Goal: Information Seeking & Learning: Learn about a topic

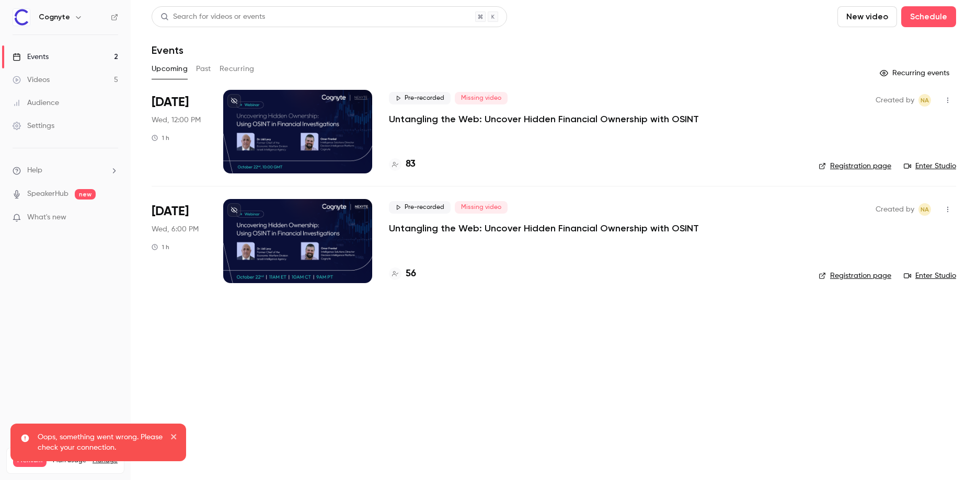
click at [445, 118] on p "Untangling the Web: Uncover Hidden Financial Ownership with OSINT" at bounding box center [544, 119] width 310 height 13
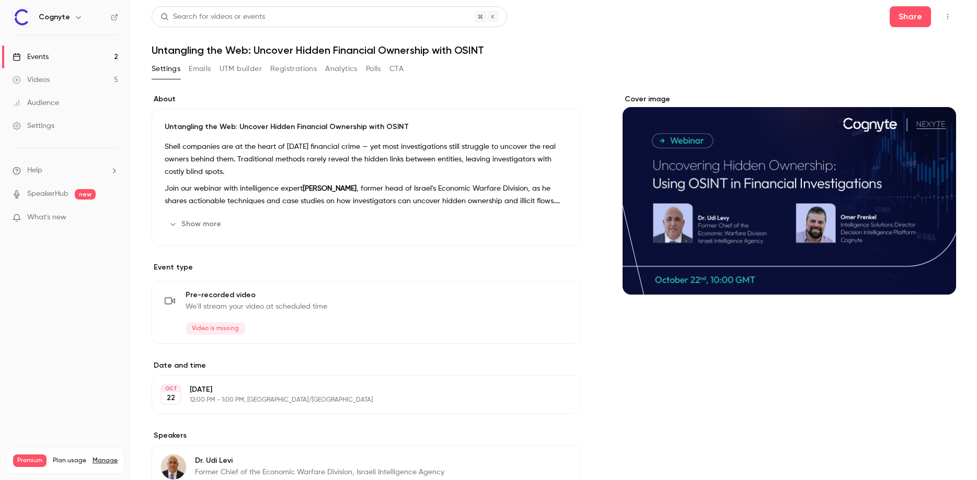
click at [313, 68] on button "Registrations" at bounding box center [293, 69] width 47 height 17
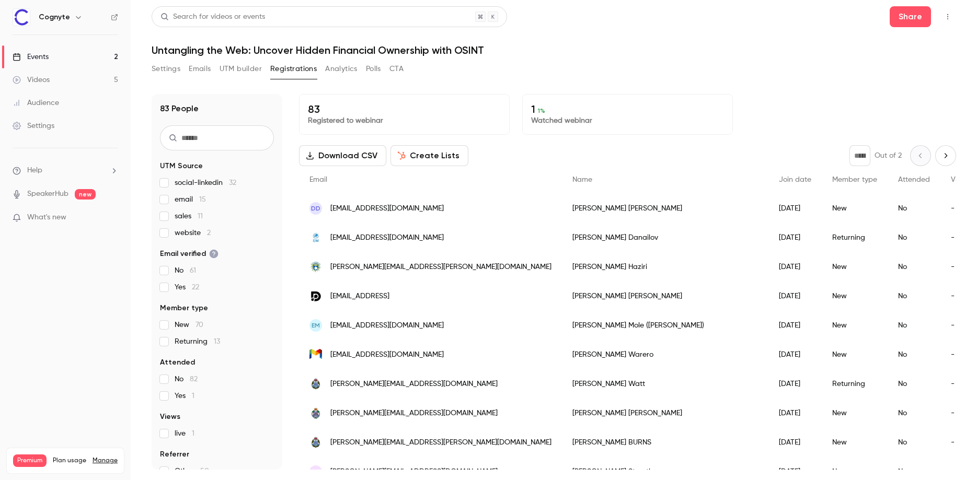
click at [562, 204] on div "[PERSON_NAME]" at bounding box center [665, 208] width 207 height 29
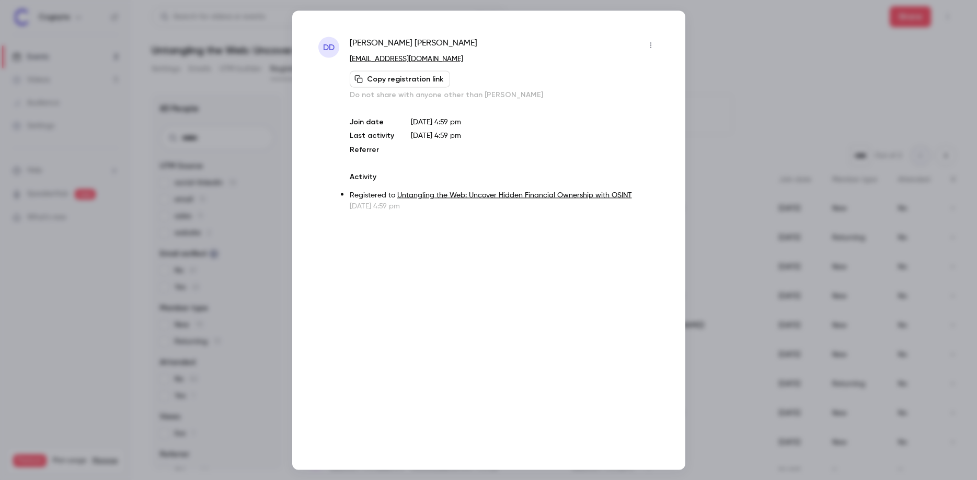
click at [748, 236] on div at bounding box center [488, 240] width 977 height 480
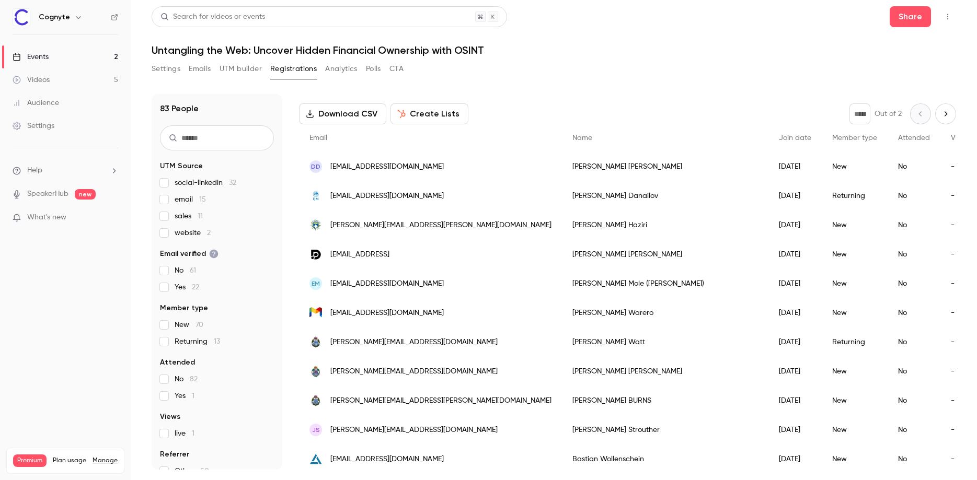
scroll to position [119, 0]
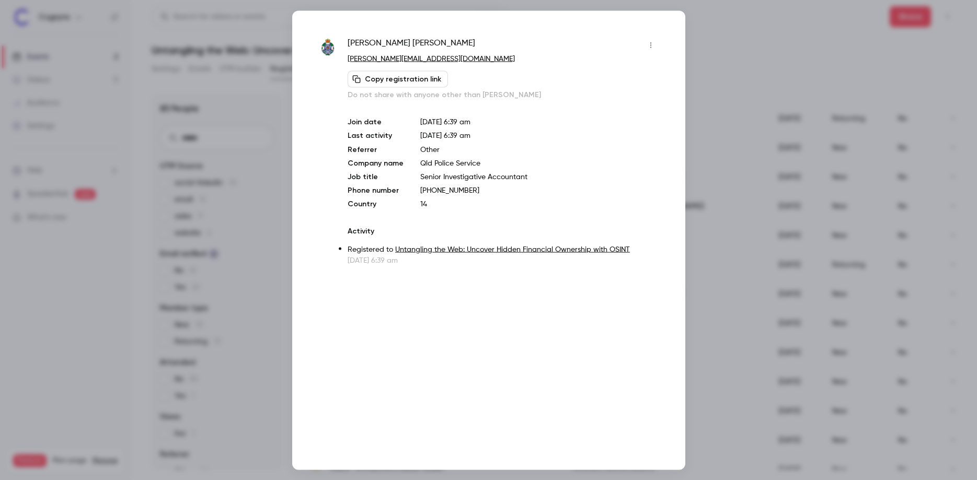
click at [424, 162] on p "Qld Police Service" at bounding box center [539, 163] width 238 height 10
click at [610, 151] on p "Other" at bounding box center [539, 149] width 238 height 10
drag, startPoint x: 879, startPoint y: 102, endPoint x: 885, endPoint y: 96, distance: 8.1
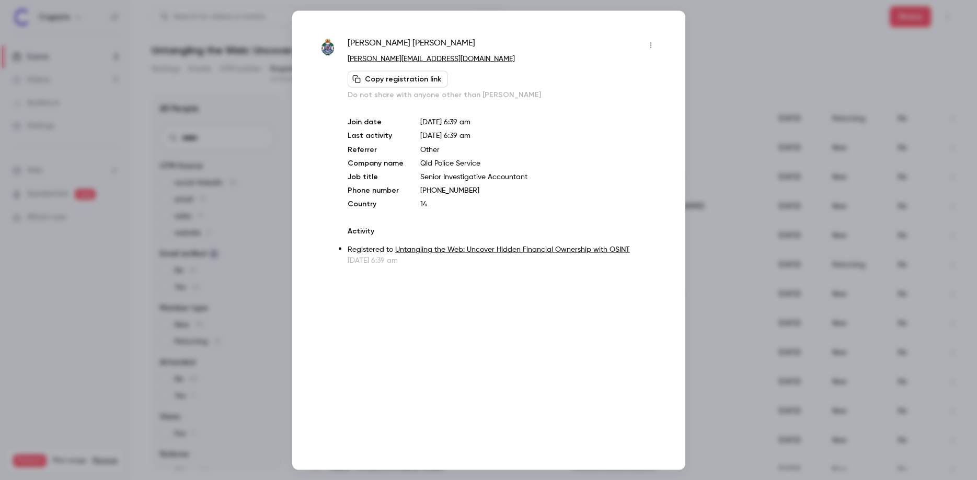
click at [881, 101] on div at bounding box center [488, 240] width 977 height 480
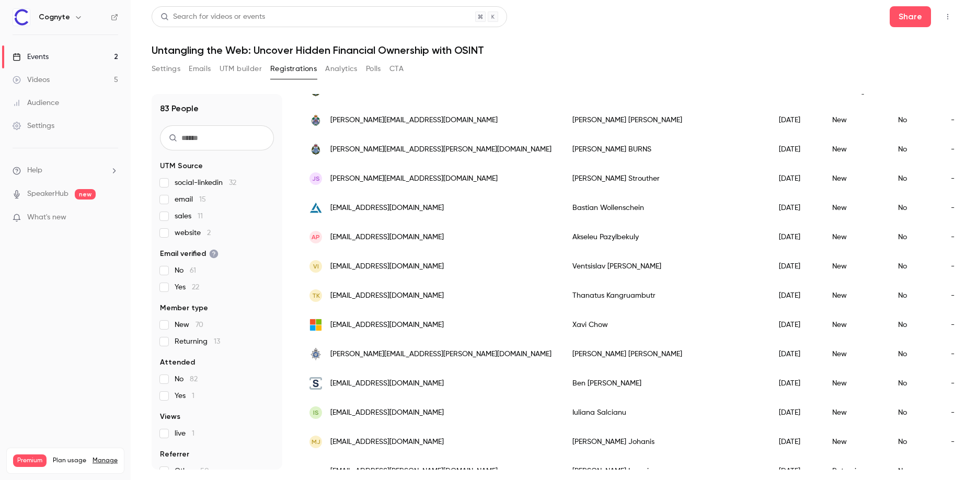
scroll to position [238, 0]
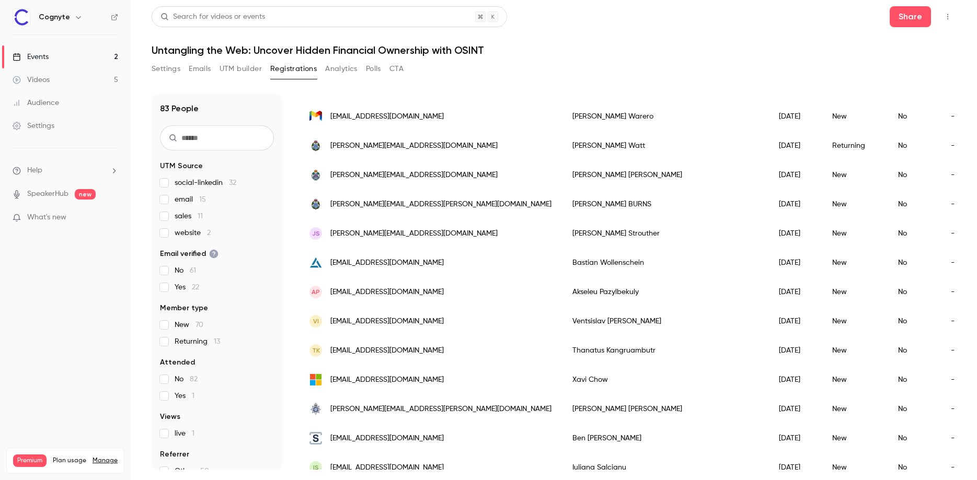
click at [31, 55] on div "Events" at bounding box center [31, 57] width 36 height 10
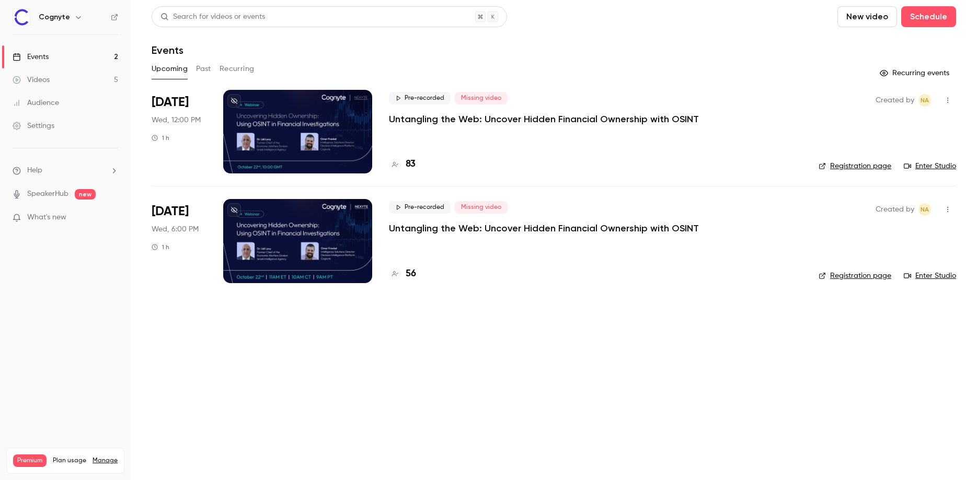
click at [444, 237] on div "Pre-recorded Missing video Untangling the Web: Uncover Hidden Financial Ownersh…" at bounding box center [595, 241] width 413 height 84
click at [443, 221] on div "Pre-recorded Missing video Untangling the Web: Uncover Hidden Financial Ownersh…" at bounding box center [595, 217] width 413 height 33
click at [337, 225] on div at bounding box center [297, 241] width 149 height 84
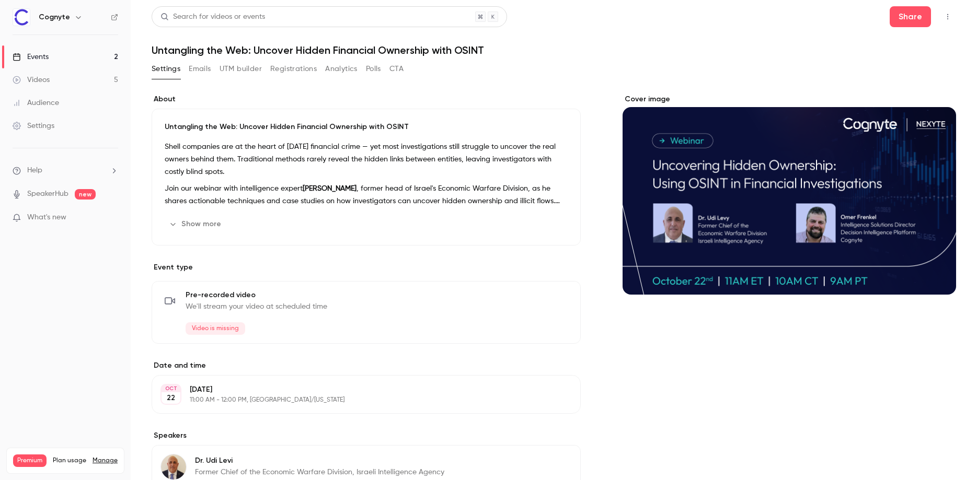
click at [199, 72] on button "Emails" at bounding box center [200, 69] width 22 height 17
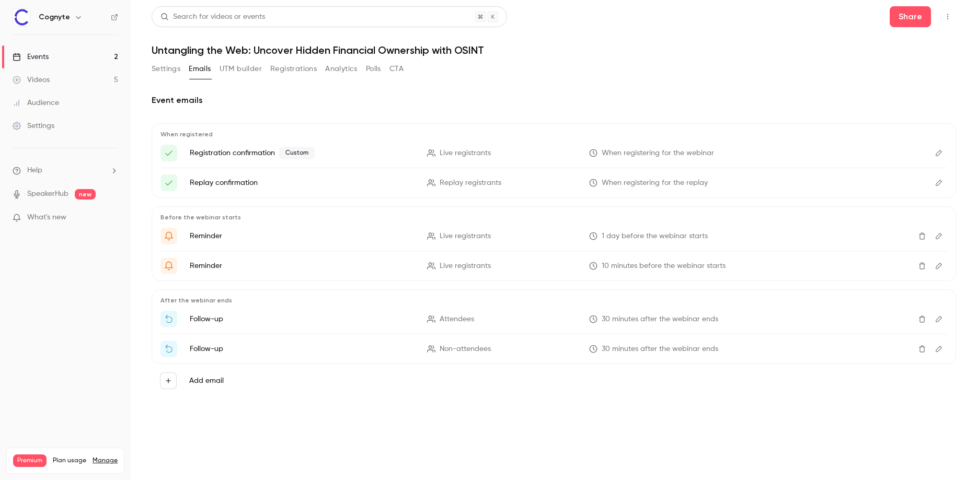
click at [307, 65] on button "Registrations" at bounding box center [293, 69] width 47 height 17
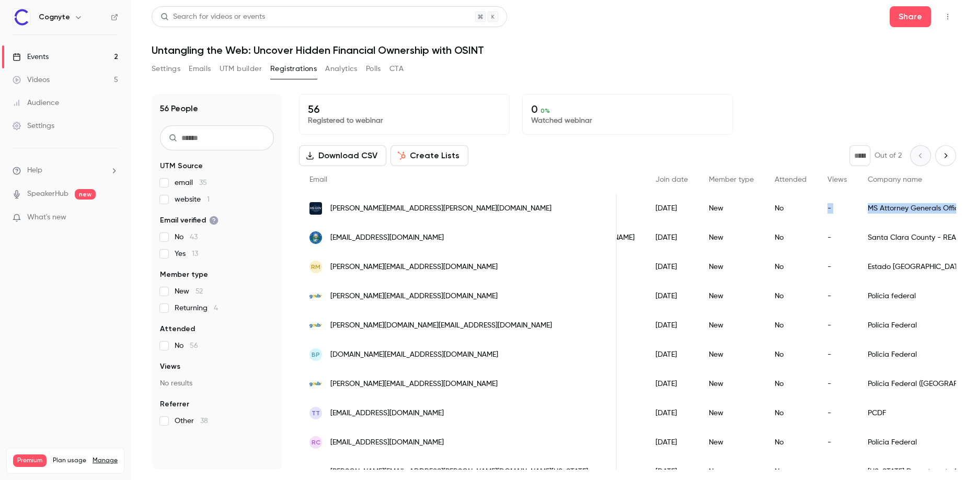
scroll to position [0, 338]
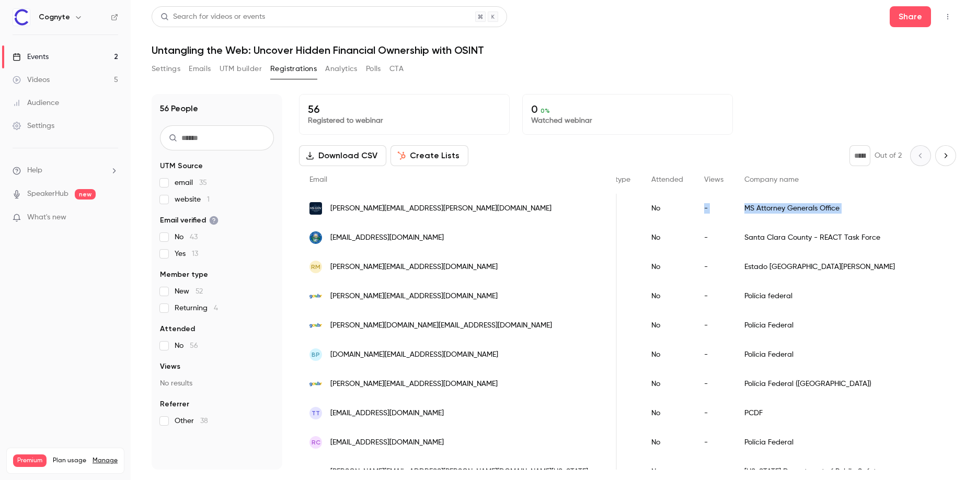
drag, startPoint x: 846, startPoint y: 215, endPoint x: 913, endPoint y: 215, distance: 66.9
click at [913, 215] on div "[PERSON_NAME][EMAIL_ADDRESS][PERSON_NAME][DOMAIN_NAME] [PERSON_NAME] [DATE] New…" at bounding box center [811, 208] width 1701 height 29
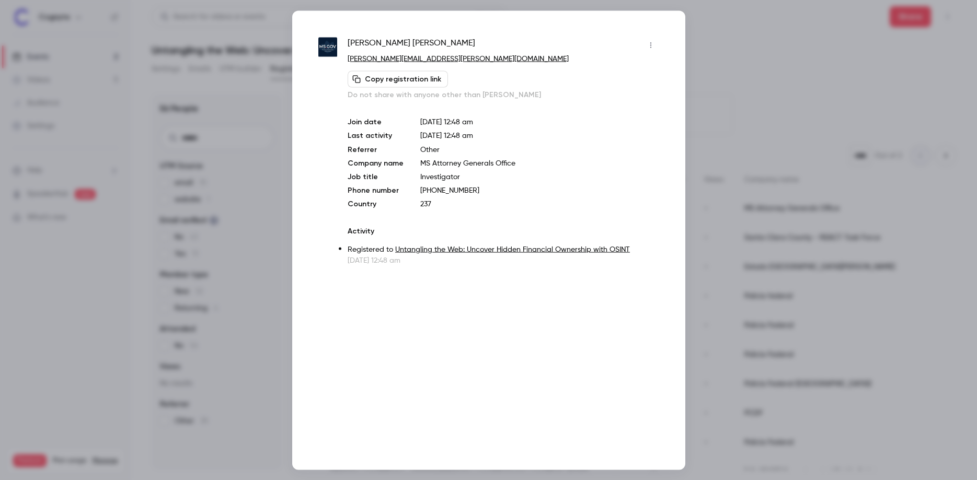
click at [833, 181] on div at bounding box center [488, 240] width 977 height 480
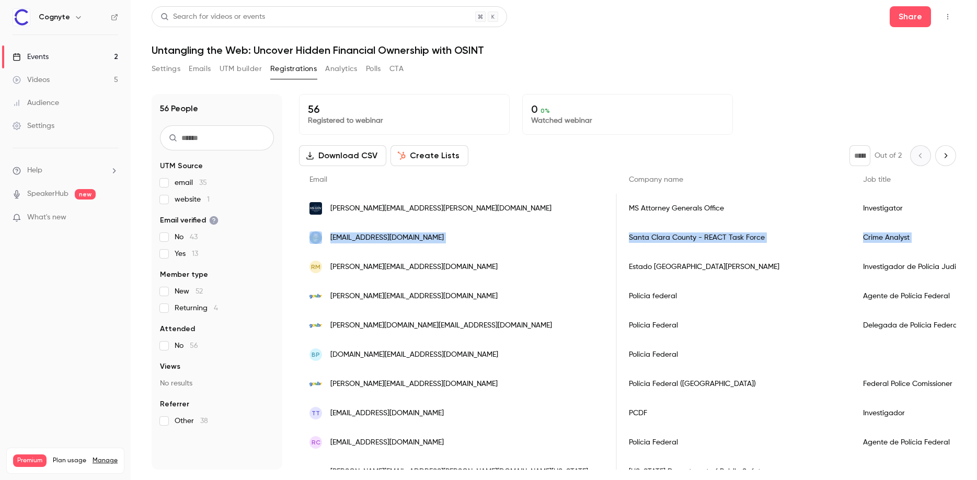
scroll to position [0, 847]
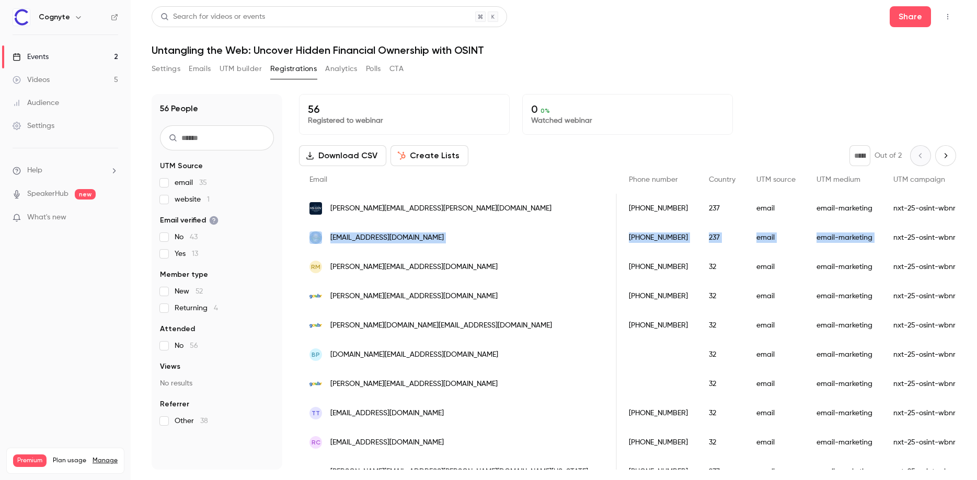
drag, startPoint x: 692, startPoint y: 220, endPoint x: 697, endPoint y: 250, distance: 31.3
click at [734, 120] on div "56 Registered to webinar 0 0 % Watched webinar" at bounding box center [627, 114] width 657 height 41
drag, startPoint x: 765, startPoint y: 202, endPoint x: 771, endPoint y: 237, distance: 36.0
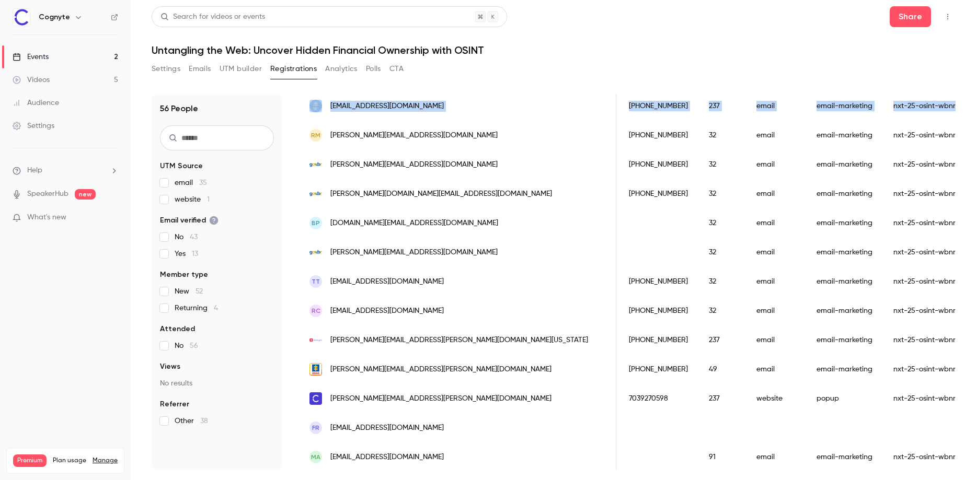
scroll to position [358, 0]
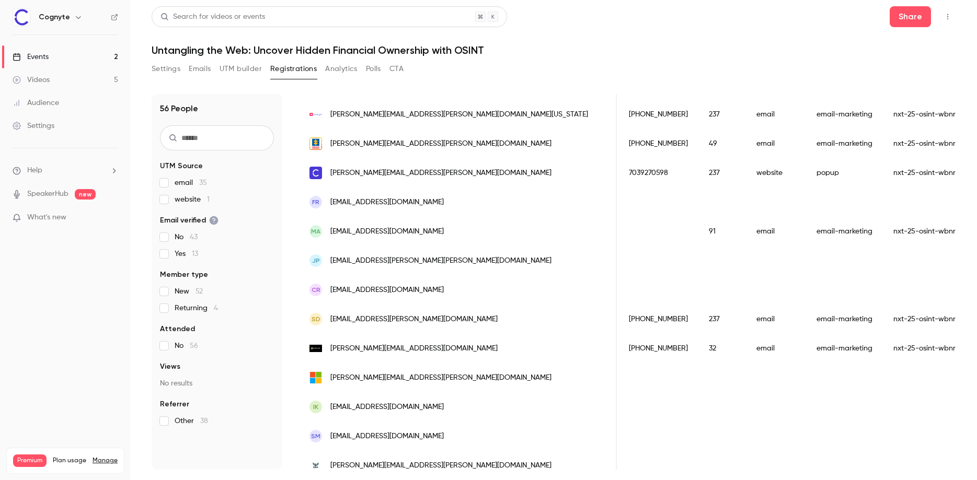
click at [167, 68] on button "Settings" at bounding box center [166, 69] width 29 height 17
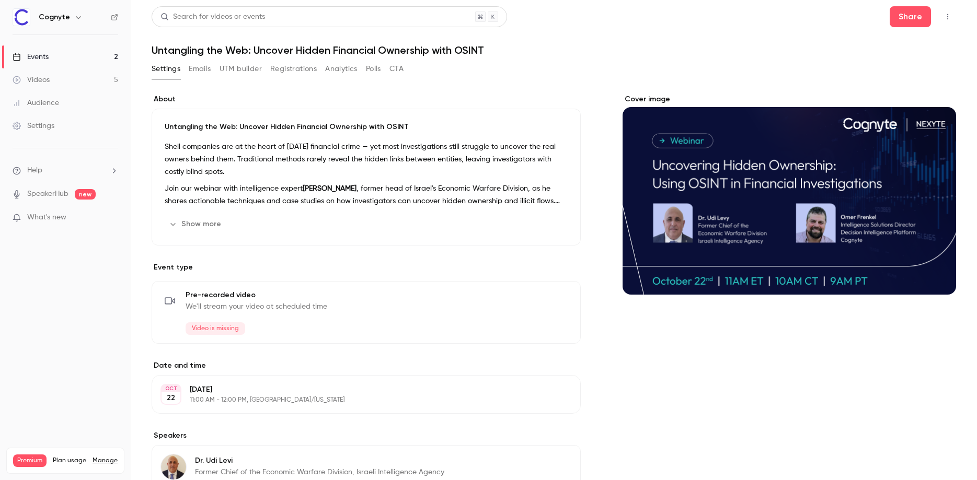
click at [74, 15] on icon "button" at bounding box center [78, 17] width 8 height 8
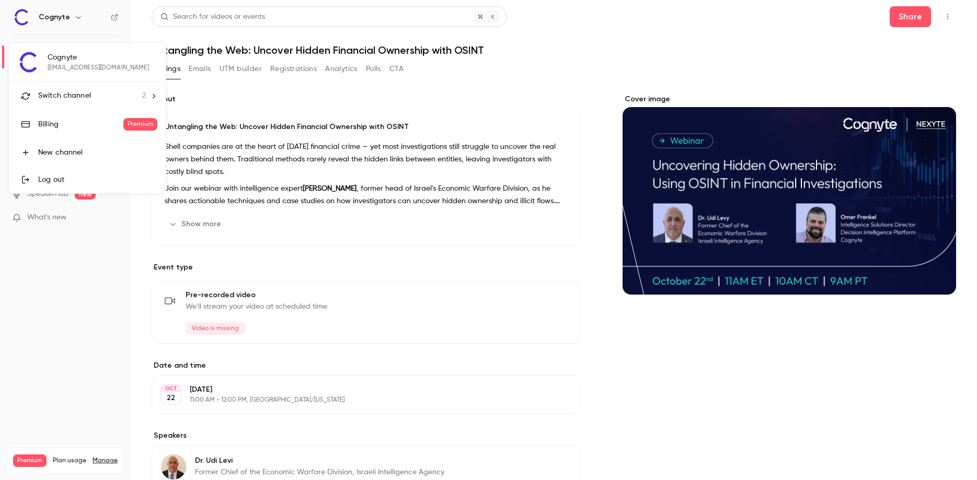
click at [74, 14] on div at bounding box center [488, 240] width 977 height 480
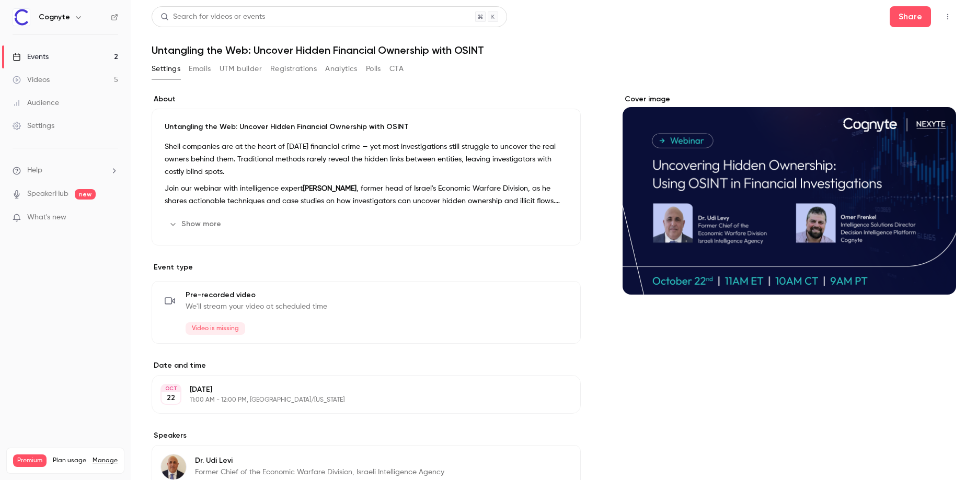
click at [54, 53] on link "Events 2" at bounding box center [65, 56] width 131 height 23
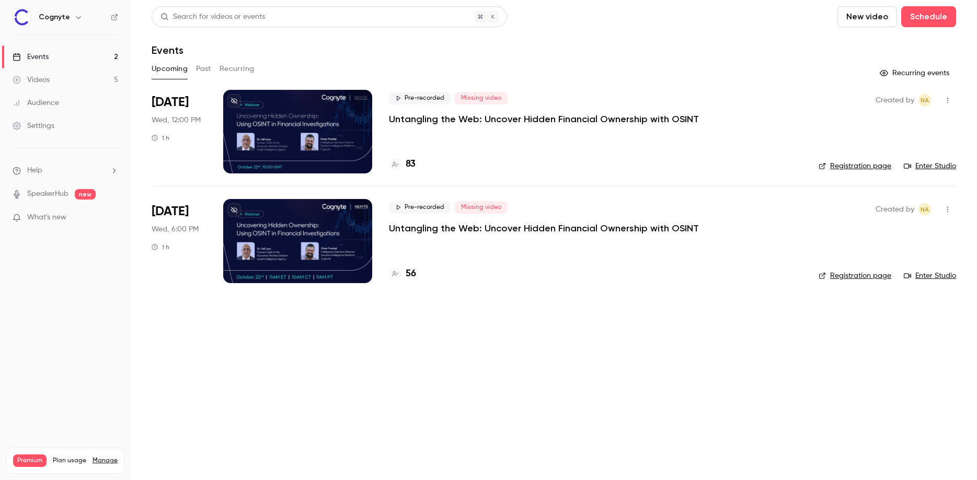
click at [327, 128] on div at bounding box center [297, 132] width 149 height 84
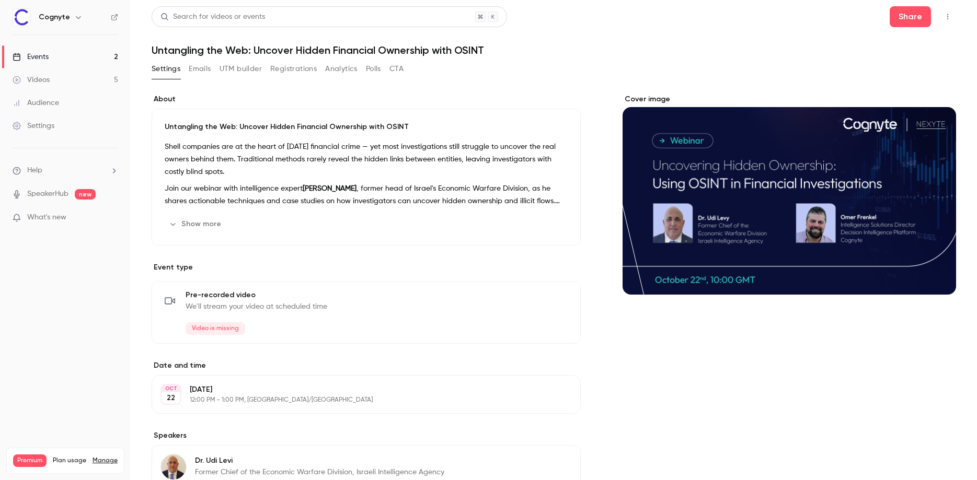
click at [300, 71] on button "Registrations" at bounding box center [293, 69] width 47 height 17
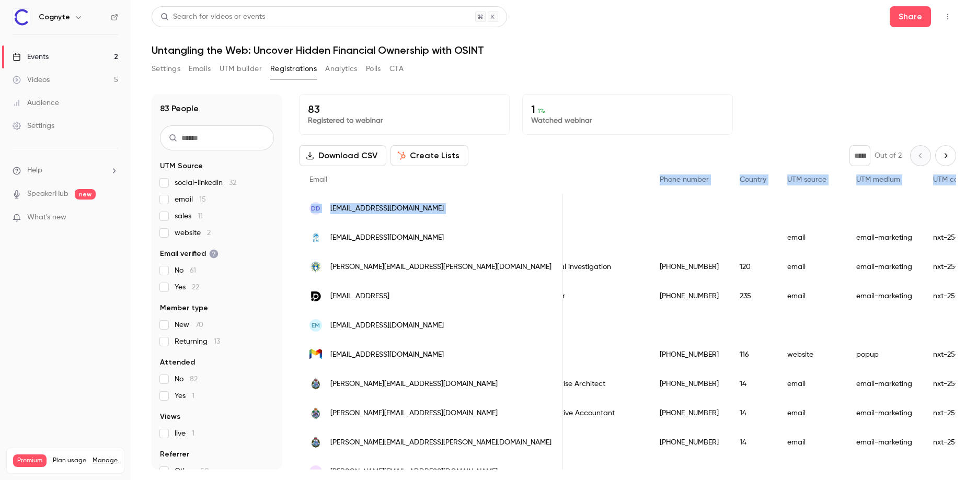
scroll to position [0, 720]
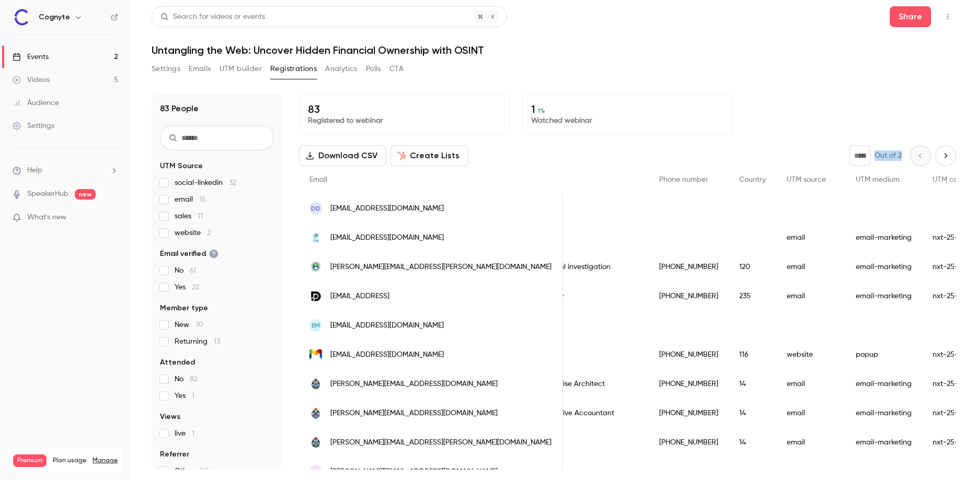
drag, startPoint x: 668, startPoint y: 186, endPoint x: 822, endPoint y: 151, distance: 158.6
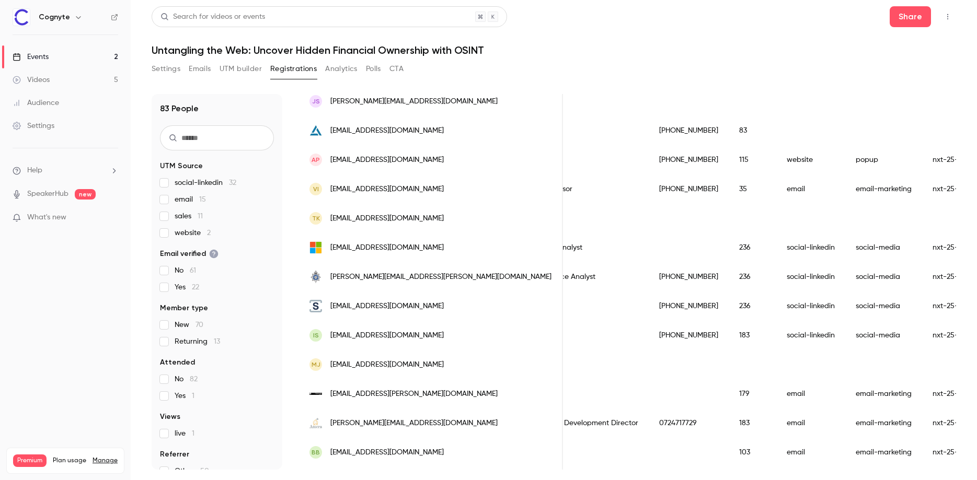
scroll to position [358, 0]
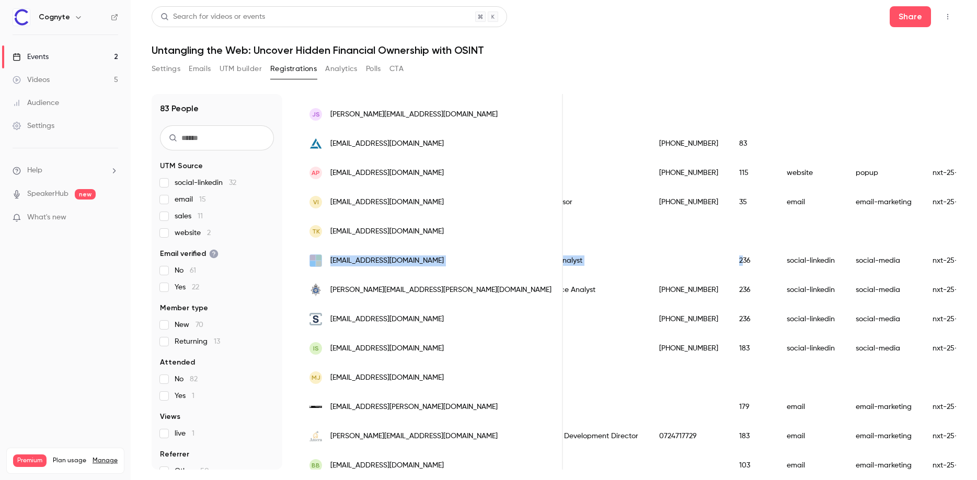
drag, startPoint x: 759, startPoint y: 239, endPoint x: 506, endPoint y: 255, distance: 253.5
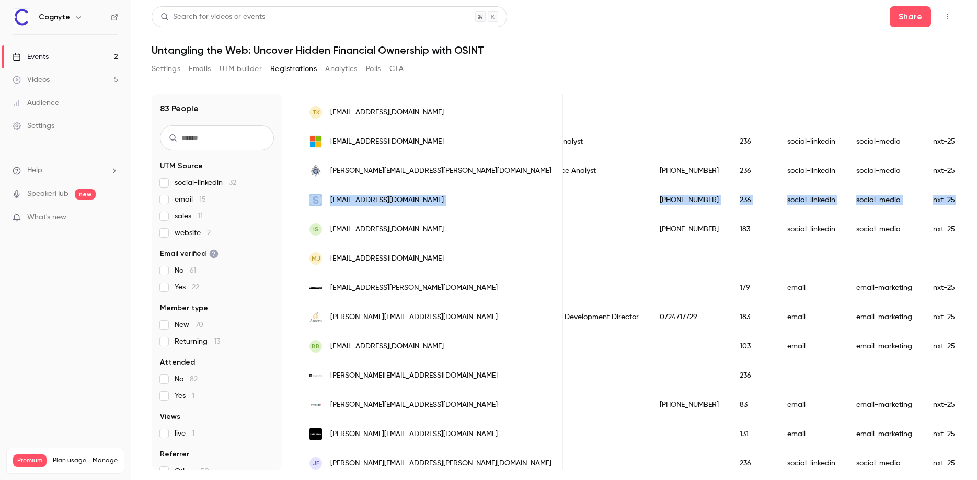
scroll to position [0, 720]
drag, startPoint x: 698, startPoint y: 216, endPoint x: 752, endPoint y: 171, distance: 69.4
click at [752, 170] on div "Email Name Join date Member type Attended Views Company name Job title Phone nu…" at bounding box center [385, 435] width 1612 height 1492
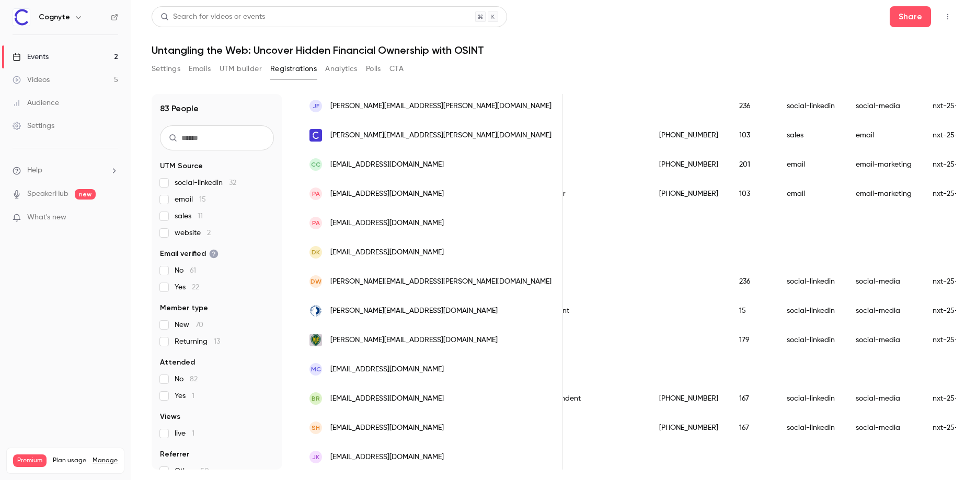
drag, startPoint x: 760, startPoint y: 135, endPoint x: 725, endPoint y: 143, distance: 35.3
click at [922, 143] on div "nxt-25-osint-wbnr" at bounding box center [963, 135] width 83 height 29
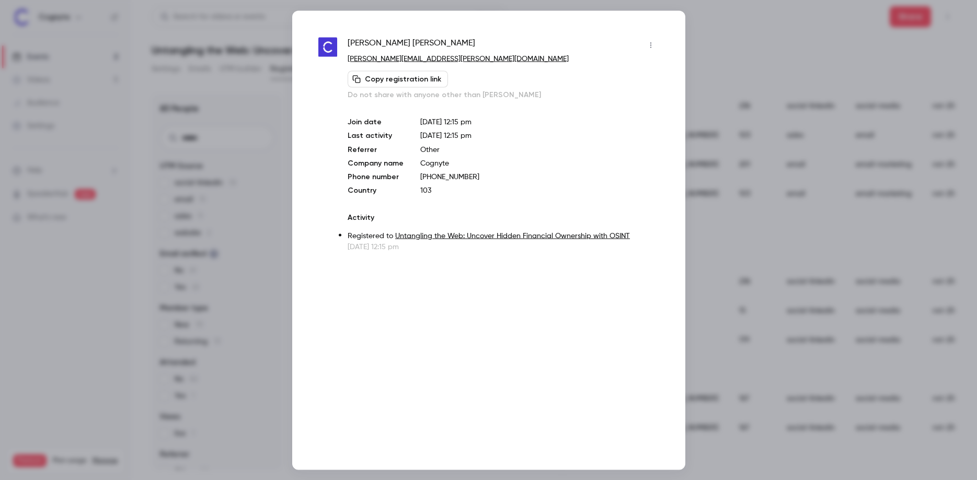
click at [763, 171] on div at bounding box center [488, 240] width 977 height 480
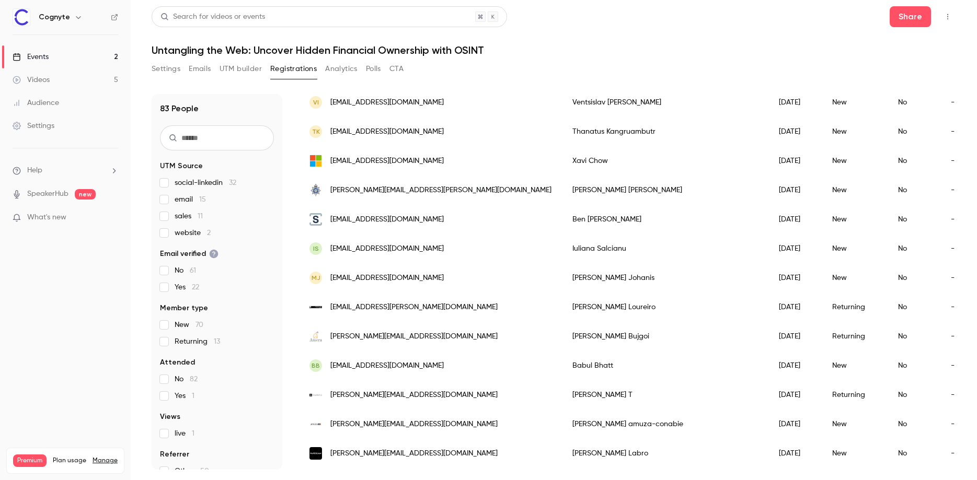
scroll to position [0, 0]
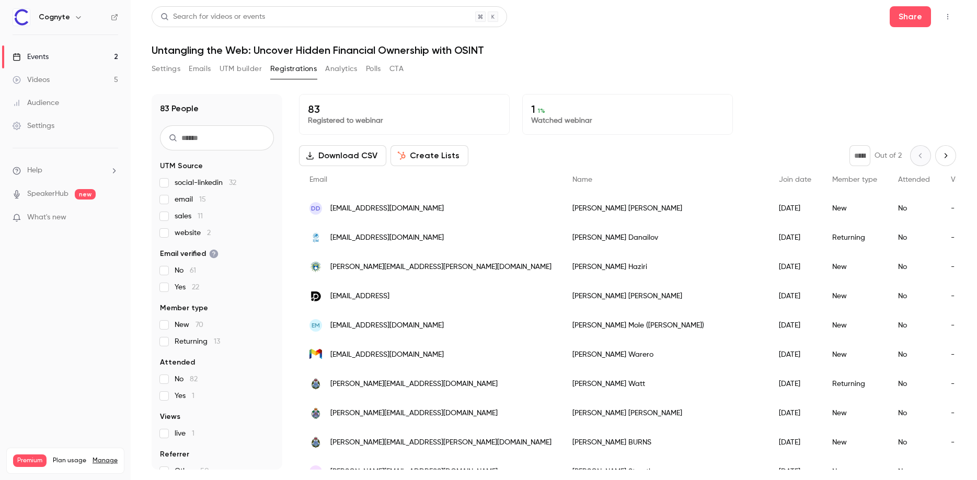
drag, startPoint x: 794, startPoint y: 454, endPoint x: 535, endPoint y: -59, distance: 574.9
